Goal: Book appointment/travel/reservation

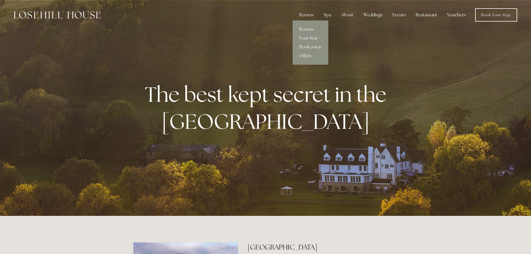
click at [307, 14] on div "Rooms" at bounding box center [306, 14] width 23 height 11
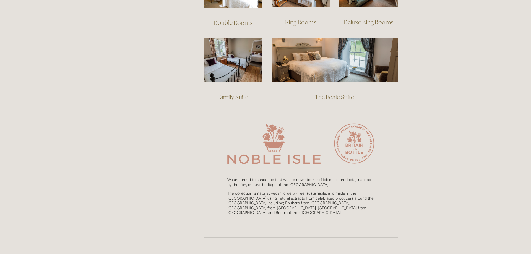
scroll to position [245, 0]
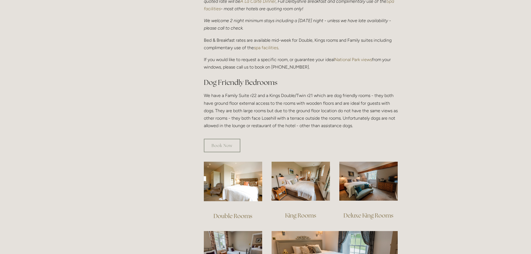
click at [365, 212] on link "Deluxe King Rooms" at bounding box center [369, 215] width 50 height 7
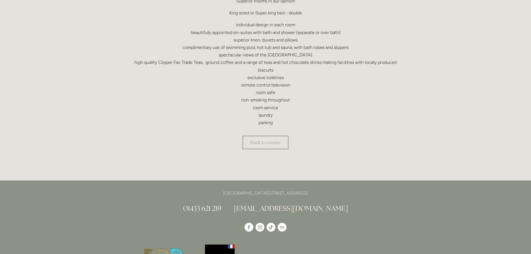
scroll to position [245, 0]
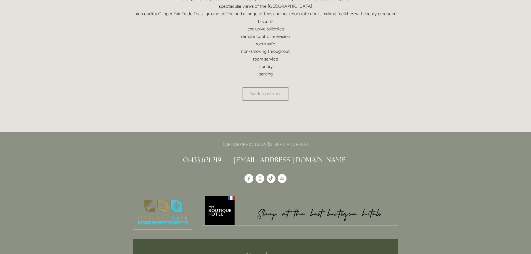
drag, startPoint x: 355, startPoint y: 101, endPoint x: 350, endPoint y: 81, distance: 20.2
click at [350, 81] on div "Luxury in our Deluxe Rooms Each of our Deluxe Rooms has been designed to offer …" at bounding box center [266, 2] width 274 height 208
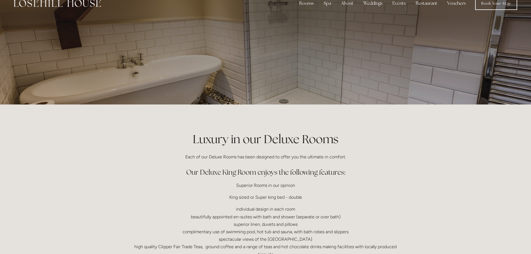
scroll to position [0, 0]
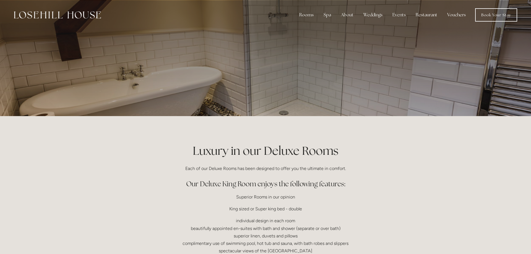
click at [455, 61] on div at bounding box center [265, 58] width 531 height 116
click at [283, 85] on div at bounding box center [265, 58] width 265 height 116
click at [485, 17] on link "Book Your Stay" at bounding box center [497, 14] width 42 height 13
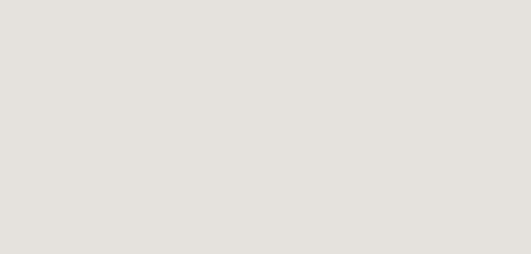
scroll to position [30, 0]
